Goal: Navigation & Orientation: Find specific page/section

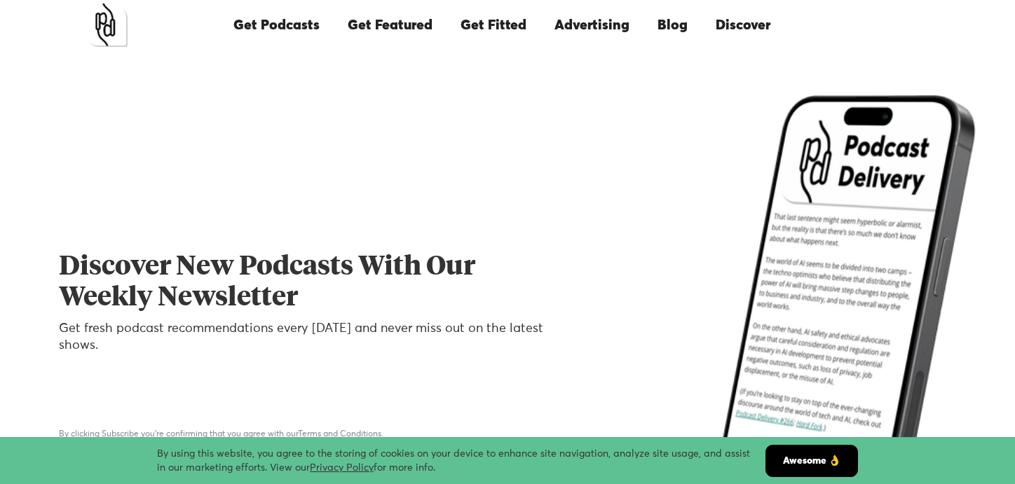
click at [271, 27] on link "Get Podcasts" at bounding box center [276, 25] width 114 height 48
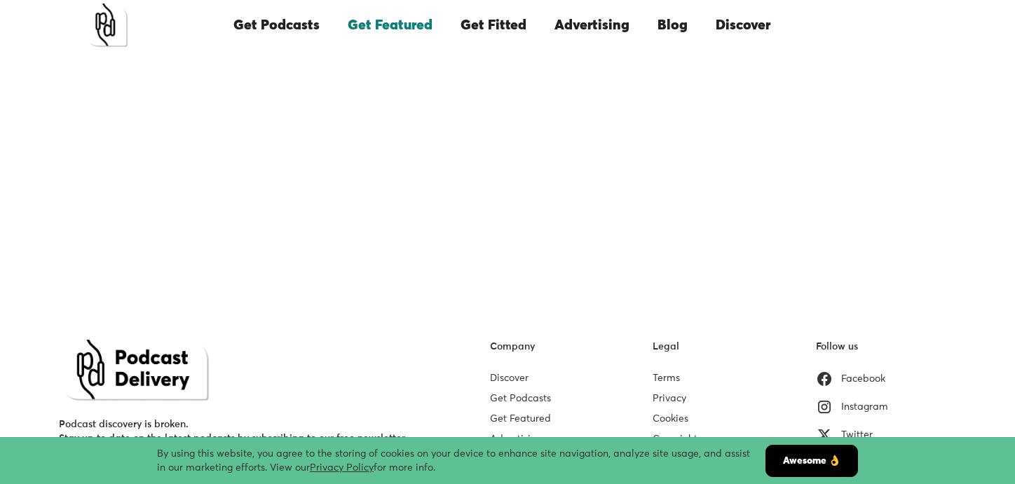
scroll to position [407, 0]
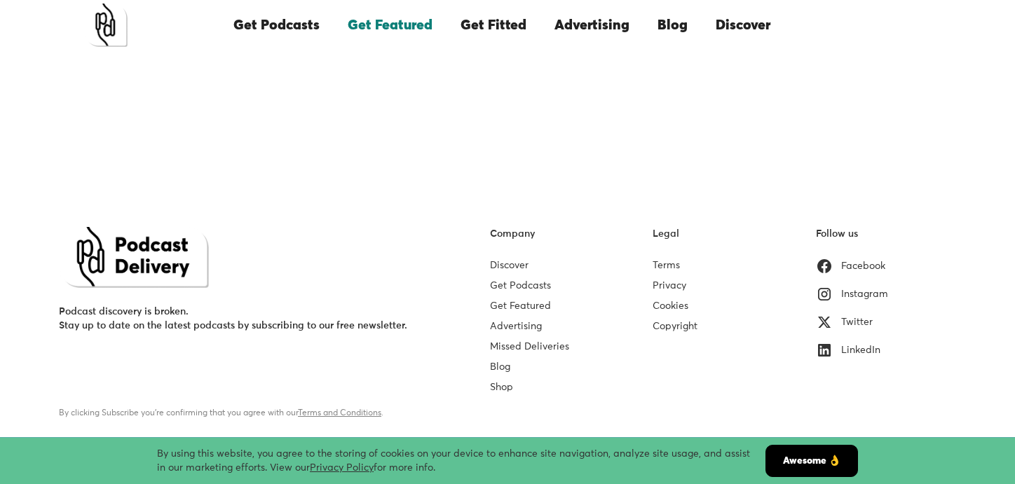
click at [871, 290] on div "Instagram" at bounding box center [864, 294] width 47 height 14
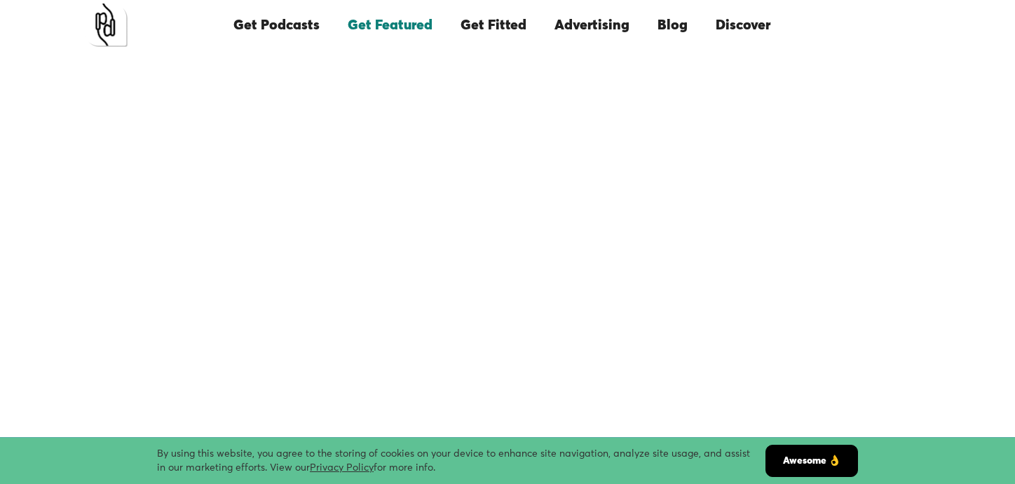
scroll to position [0, 0]
click at [684, 24] on link "Blog" at bounding box center [673, 25] width 58 height 48
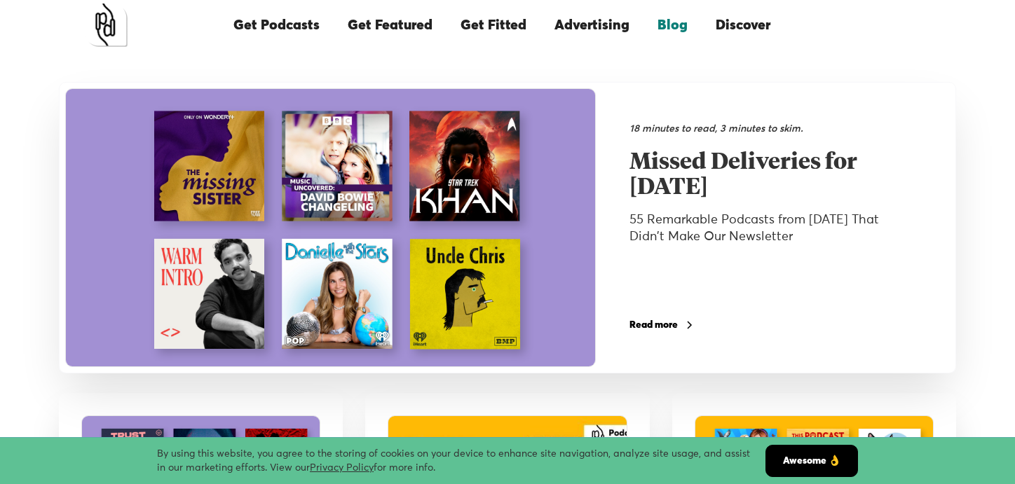
scroll to position [70, 0]
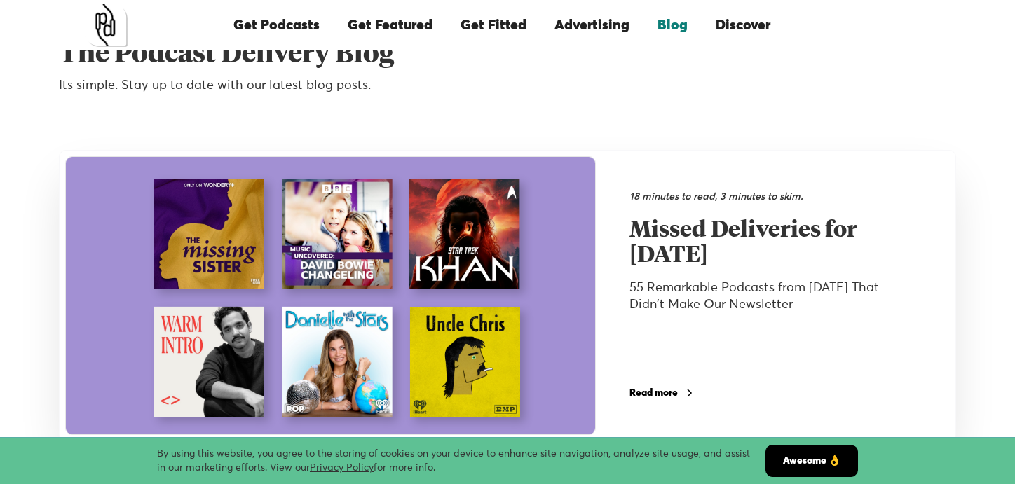
click at [712, 235] on h2 "Missed Deliveries for [DATE]" at bounding box center [773, 243] width 287 height 50
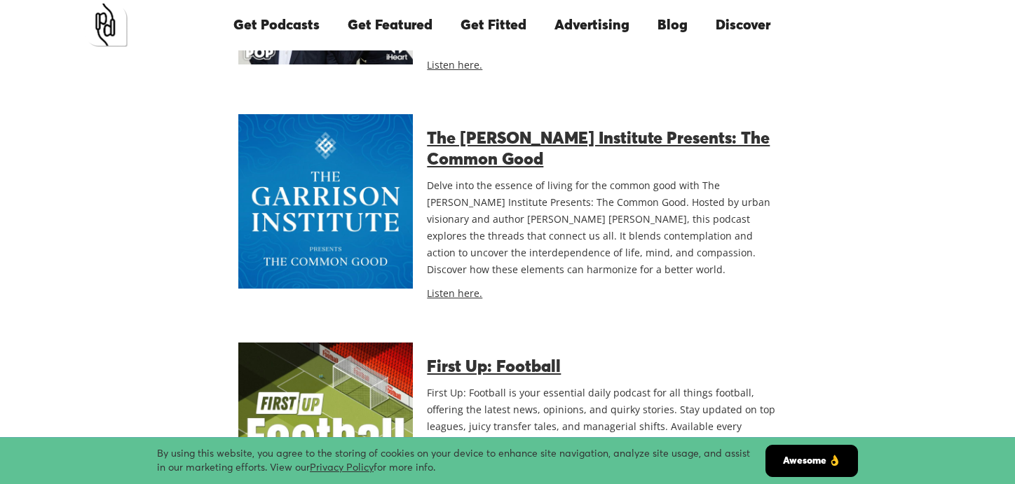
scroll to position [12549, 0]
